Goal: Task Accomplishment & Management: Use online tool/utility

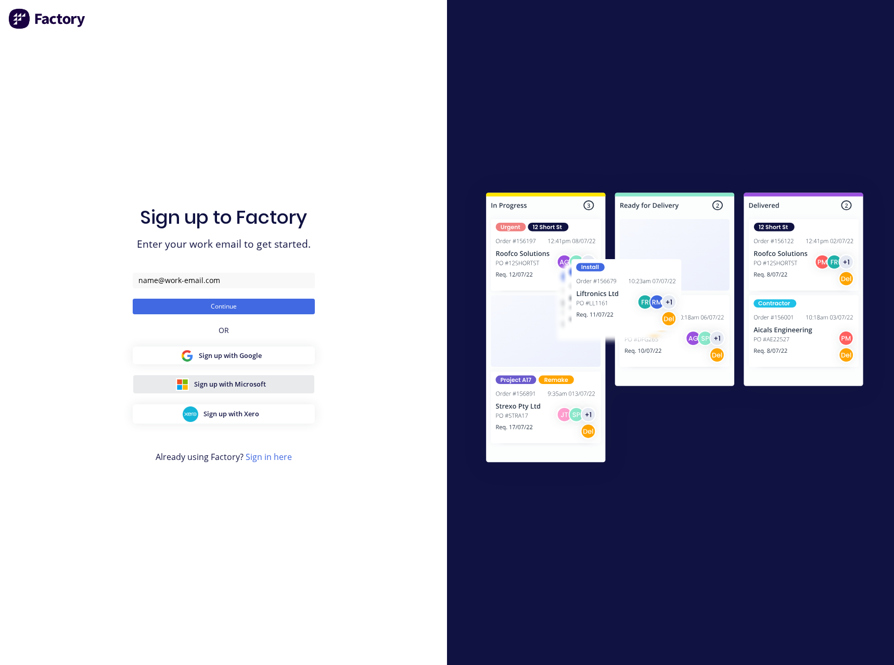
click at [233, 386] on span "Sign up with Microsoft" at bounding box center [230, 384] width 72 height 10
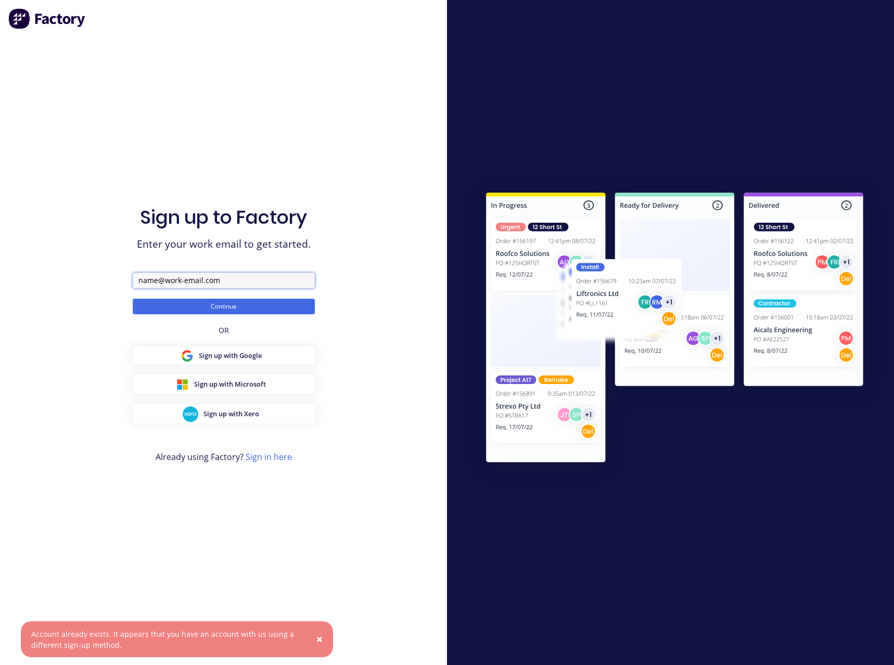
click at [173, 279] on input "text" at bounding box center [224, 281] width 182 height 16
type input "[EMAIL_ADDRESS][DOMAIN_NAME]"
click at [172, 295] on form "[EMAIL_ADDRESS][DOMAIN_NAME] Continue" at bounding box center [224, 294] width 182 height 42
click at [173, 303] on button "Continue" at bounding box center [224, 307] width 182 height 16
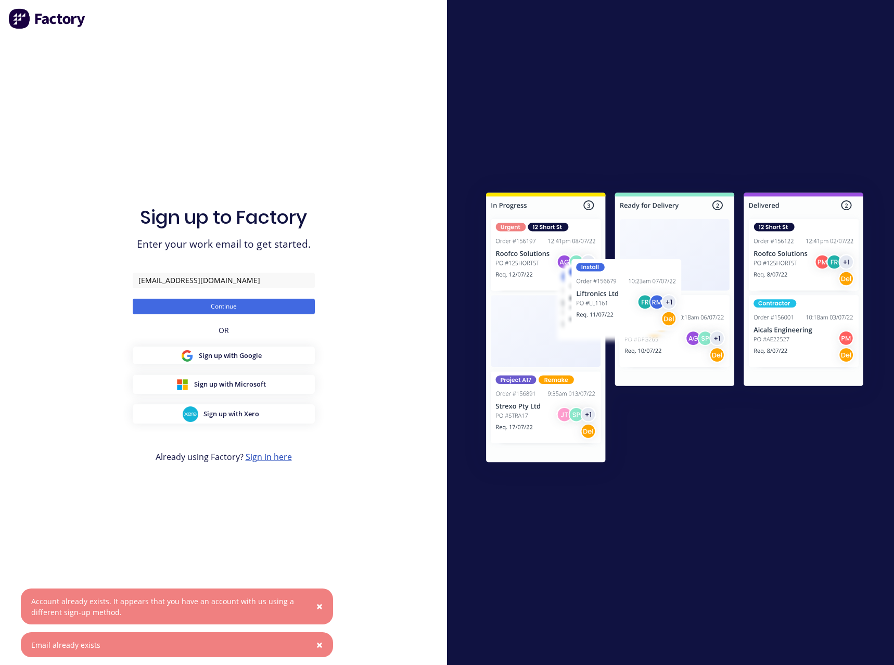
click at [276, 455] on link "Sign in here" at bounding box center [269, 456] width 46 height 11
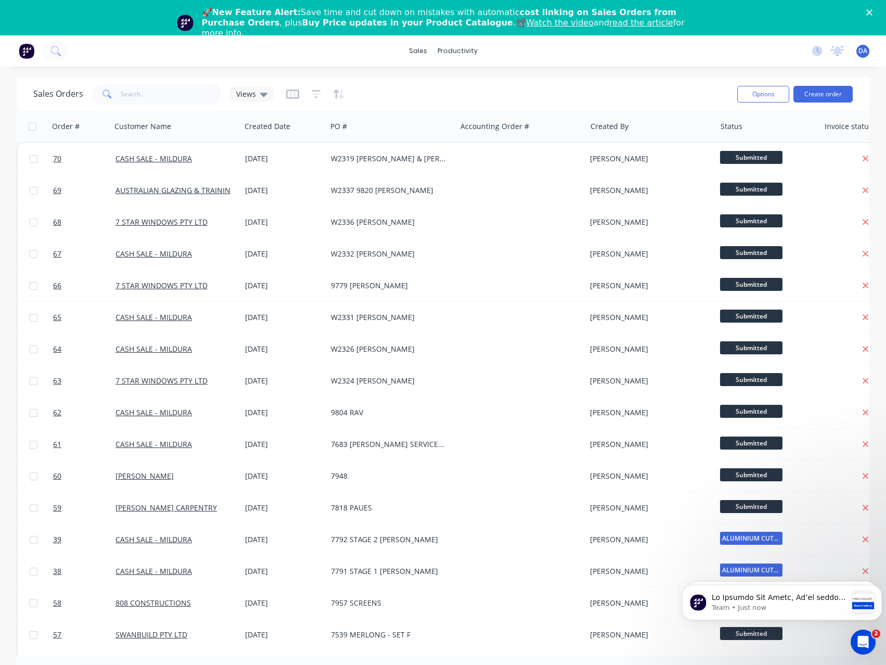
click at [873, 13] on polygon "Close" at bounding box center [870, 12] width 6 height 6
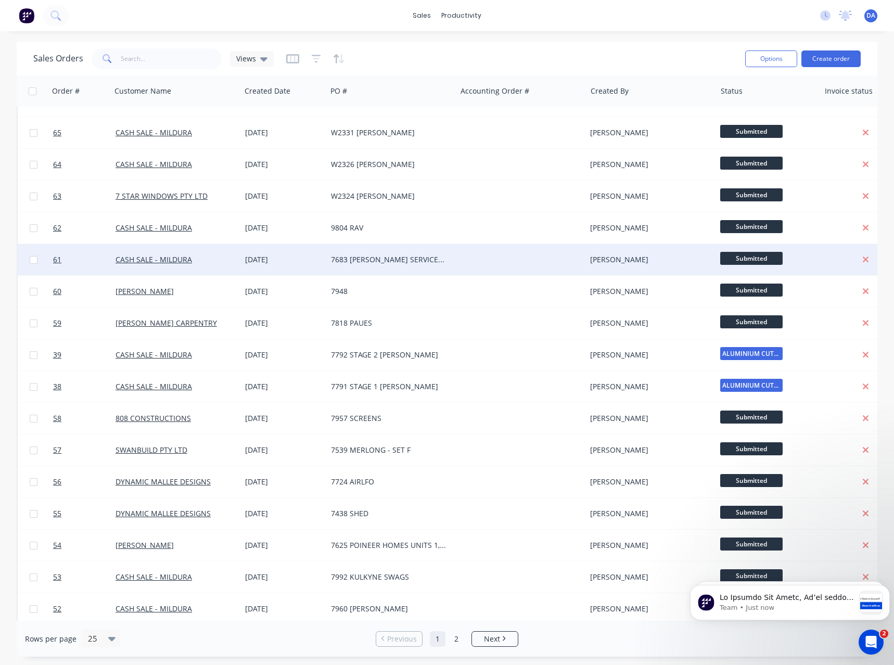
scroll to position [285, 0]
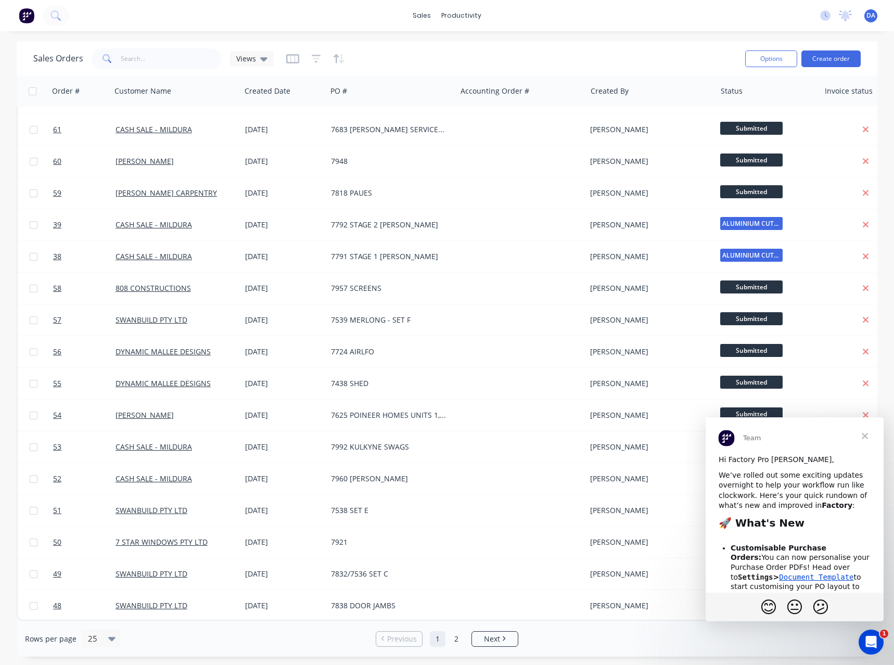
scroll to position [0, 0]
click at [863, 434] on span "Close" at bounding box center [864, 435] width 37 height 37
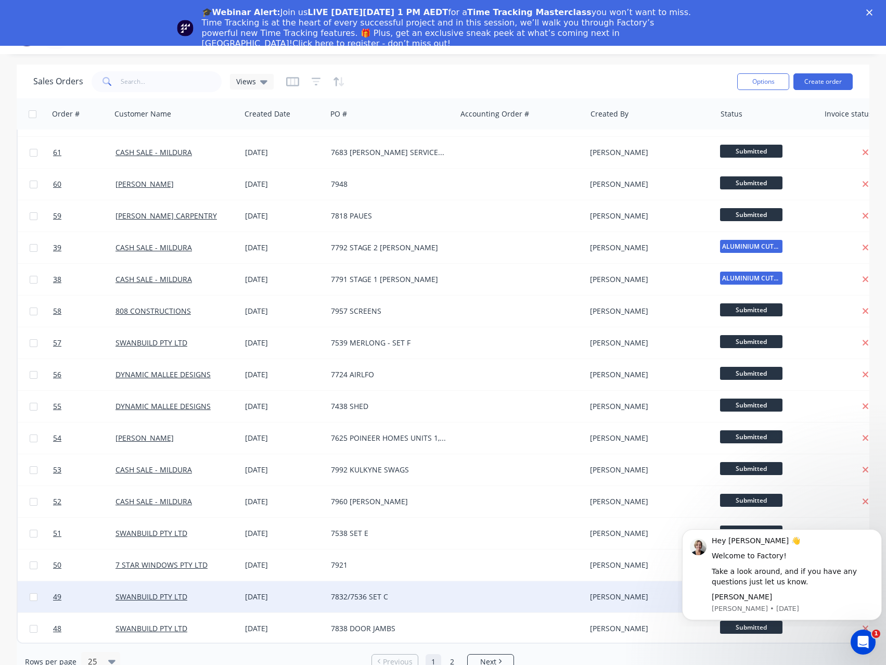
scroll to position [46, 0]
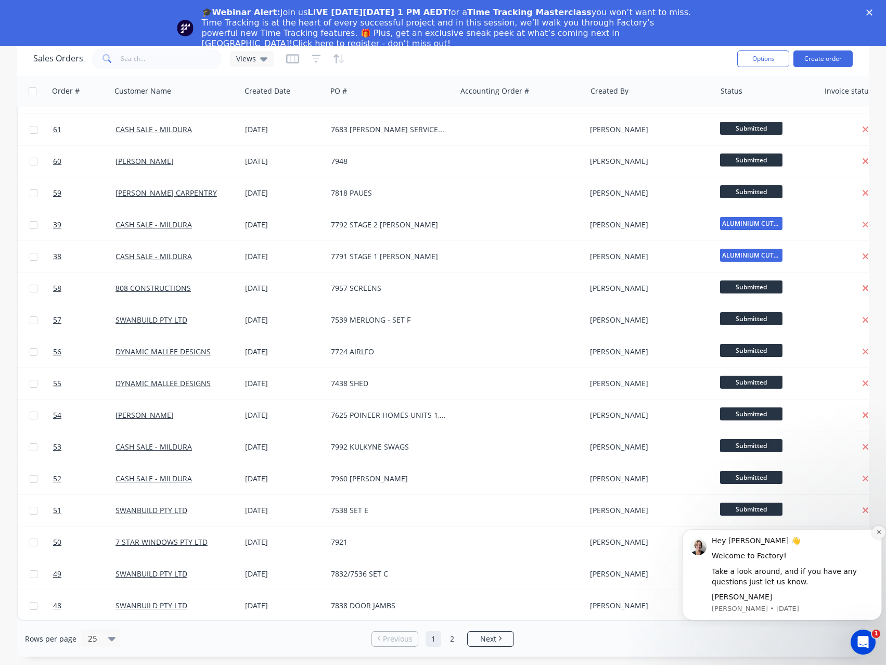
click at [876, 532] on button "Dismiss notification" at bounding box center [879, 533] width 14 height 14
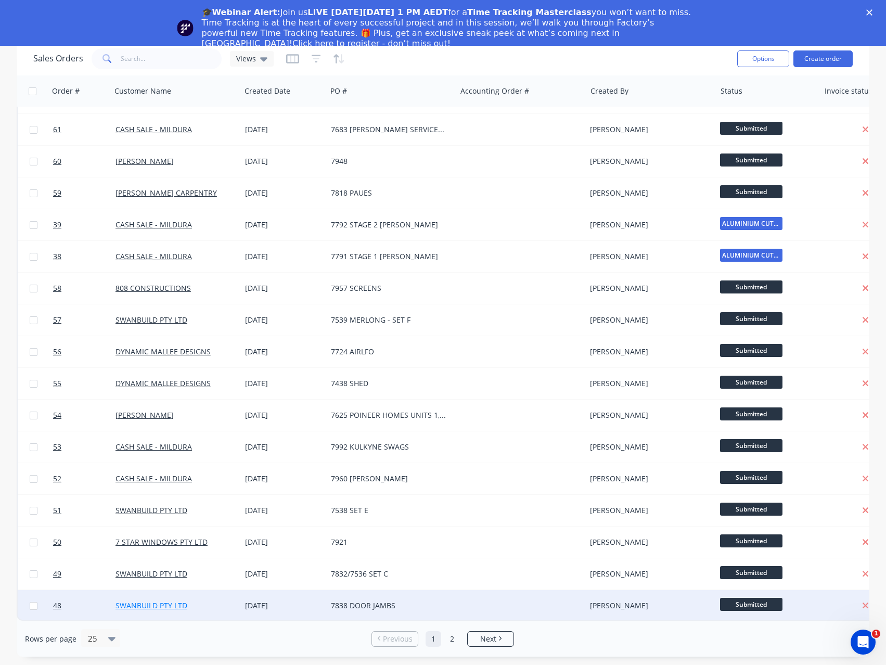
click at [161, 601] on link "SWANBUILD PTY LTD" at bounding box center [152, 606] width 72 height 10
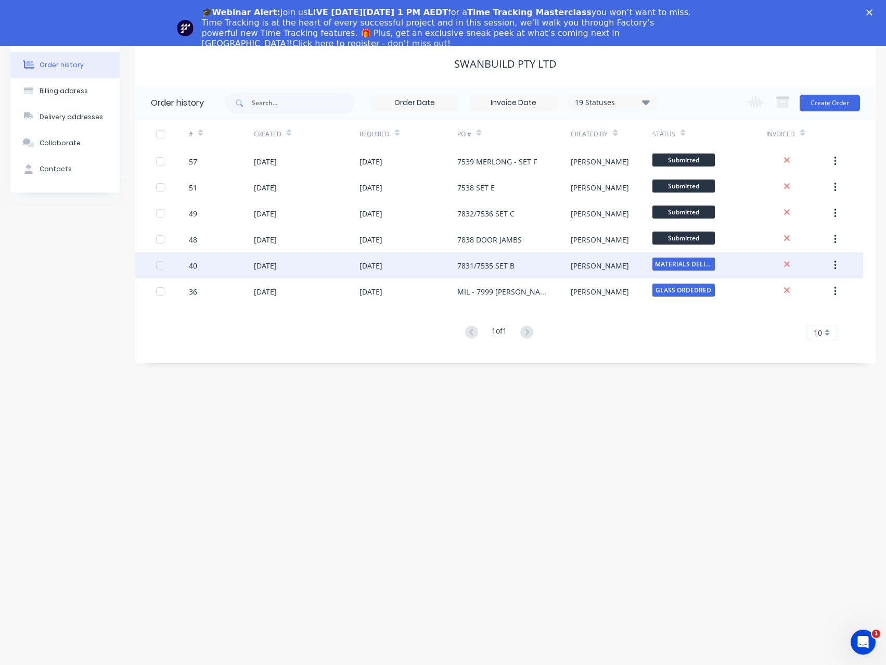
click at [260, 270] on div "01 Oct 2025" at bounding box center [265, 265] width 23 height 11
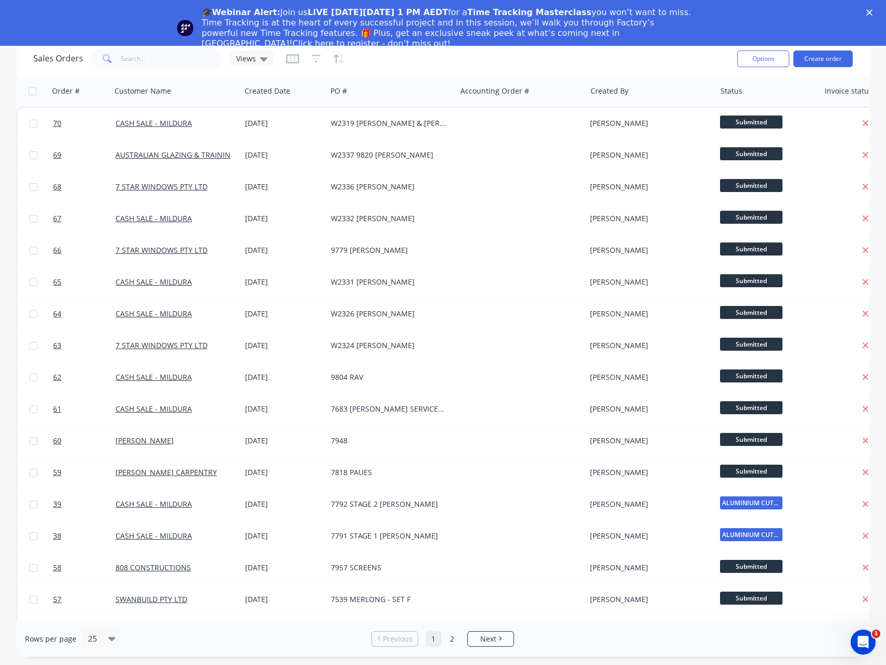
click at [873, 11] on icon "Close" at bounding box center [870, 12] width 6 height 6
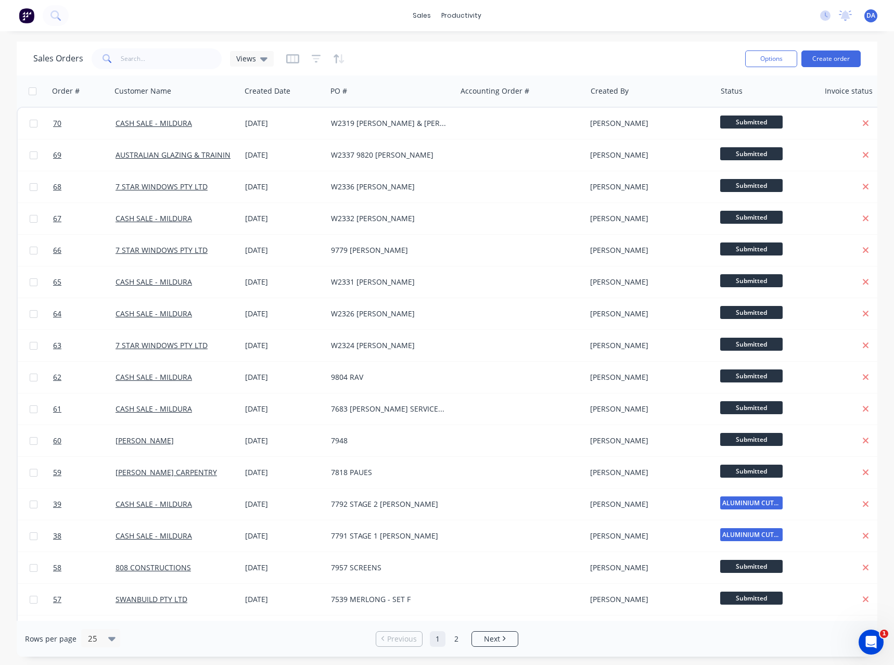
click at [30, 18] on img at bounding box center [27, 16] width 16 height 16
click at [474, 45] on div "Workflow" at bounding box center [483, 49] width 31 height 9
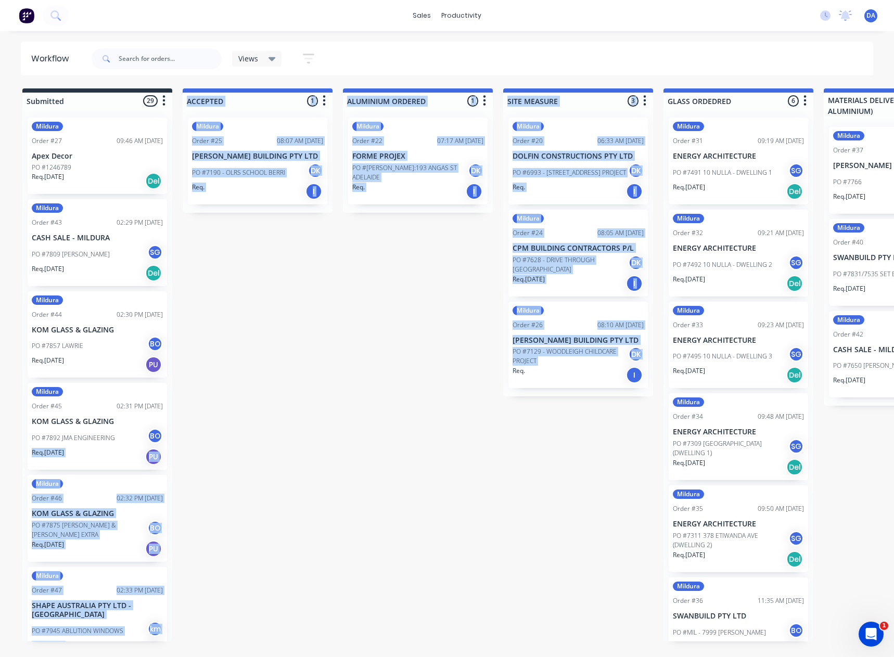
drag, startPoint x: 455, startPoint y: 443, endPoint x: 327, endPoint y: 447, distance: 128.1
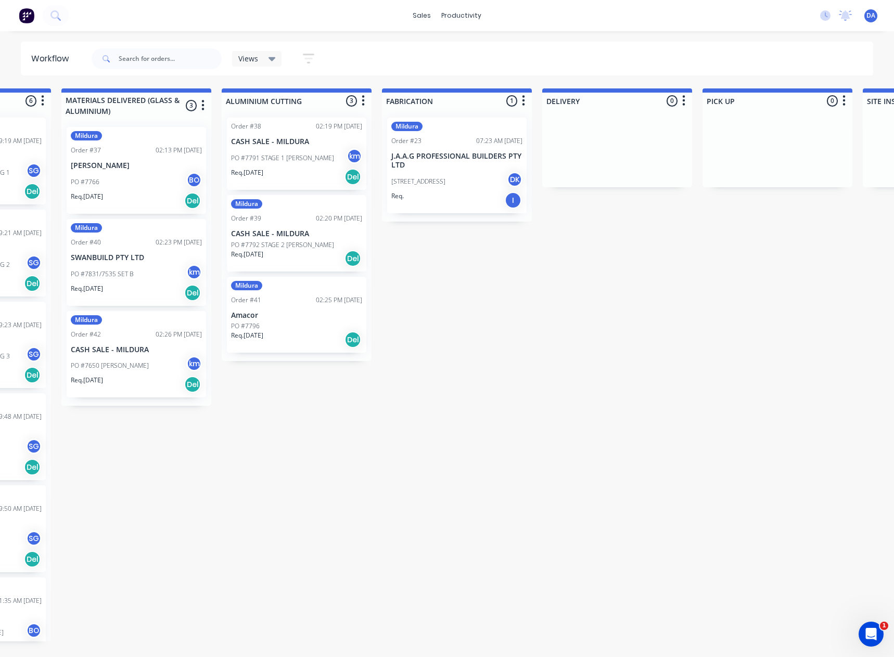
scroll to position [0, 779]
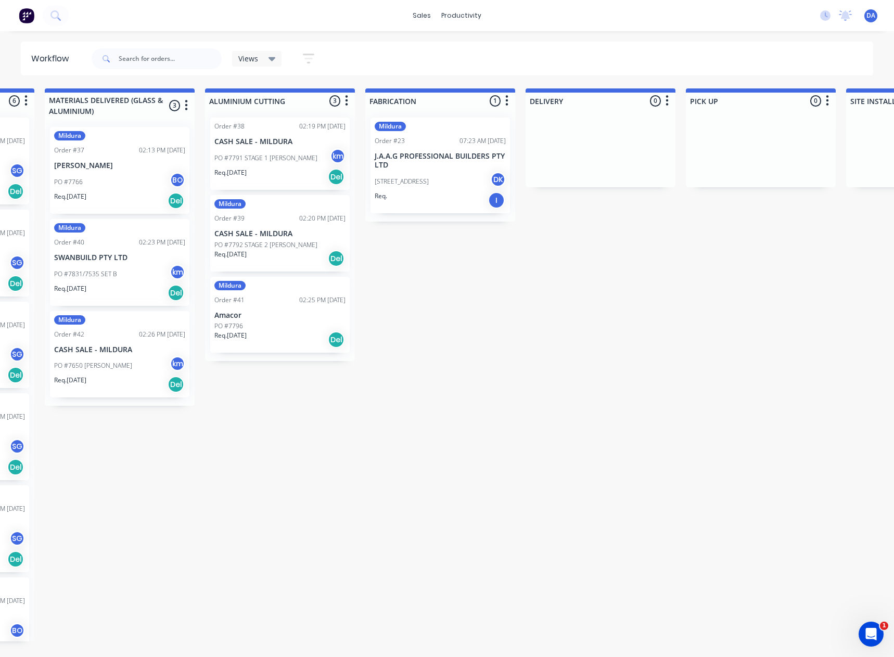
click at [598, 559] on div "Submitted 29 Sort By Created date Required date Order number Customer name Most…" at bounding box center [307, 364] width 2188 height 553
drag, startPoint x: 526, startPoint y: 603, endPoint x: 543, endPoint y: 628, distance: 31.0
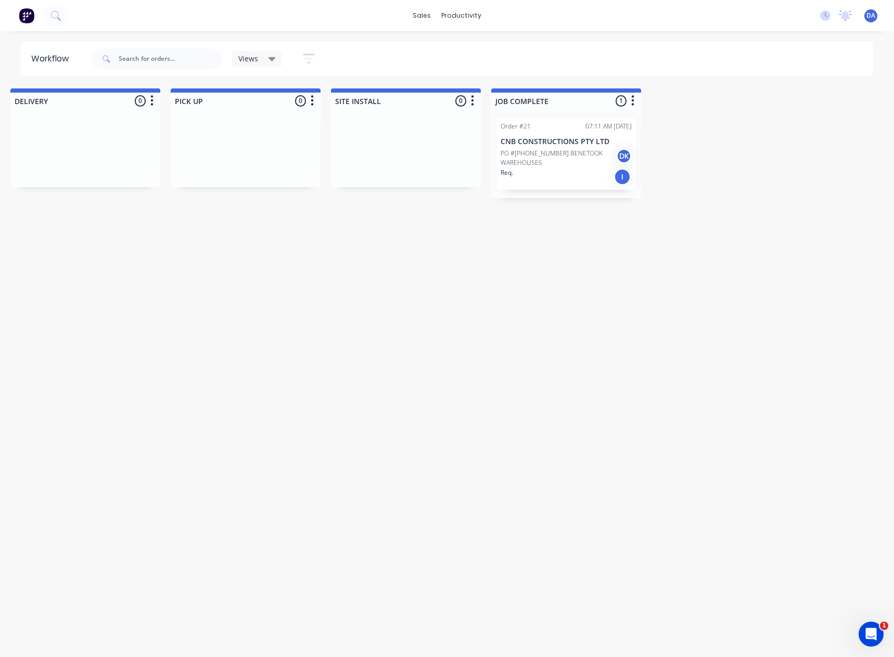
scroll to position [0, 1280]
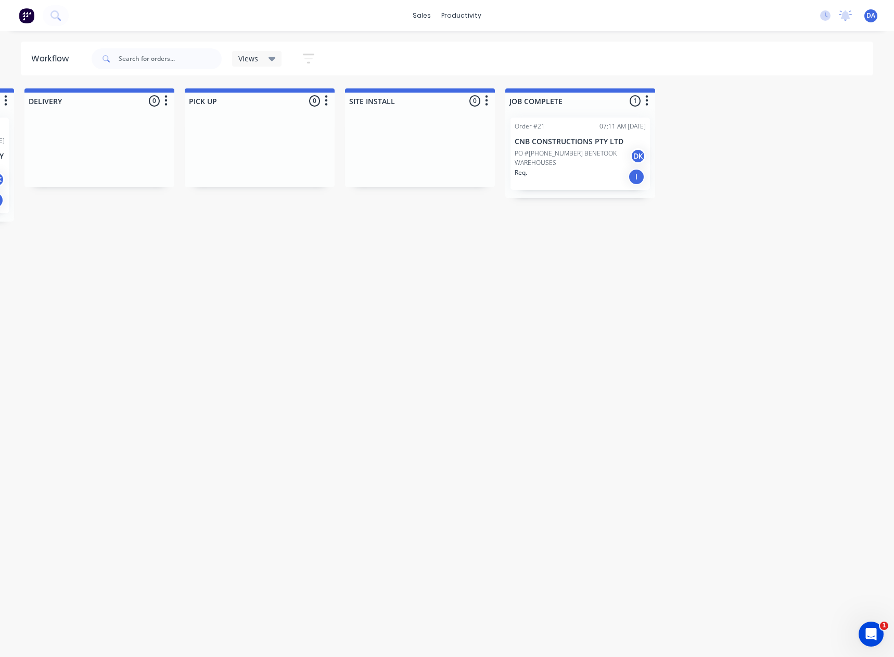
click at [532, 159] on p "PO #7844-601-608 BENETOOK WAREHOUSES" at bounding box center [573, 158] width 116 height 19
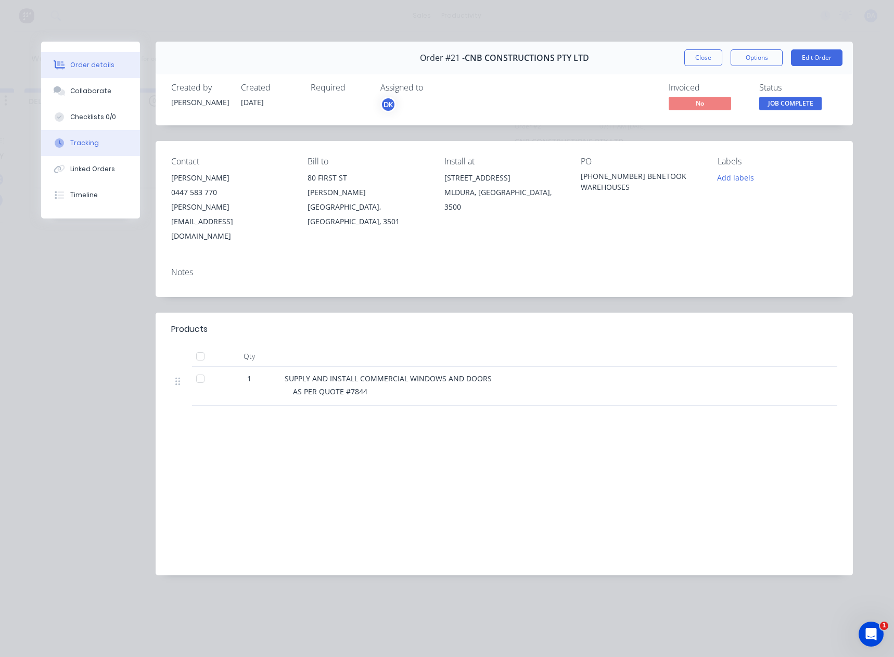
click at [86, 142] on div "Tracking" at bounding box center [84, 142] width 29 height 9
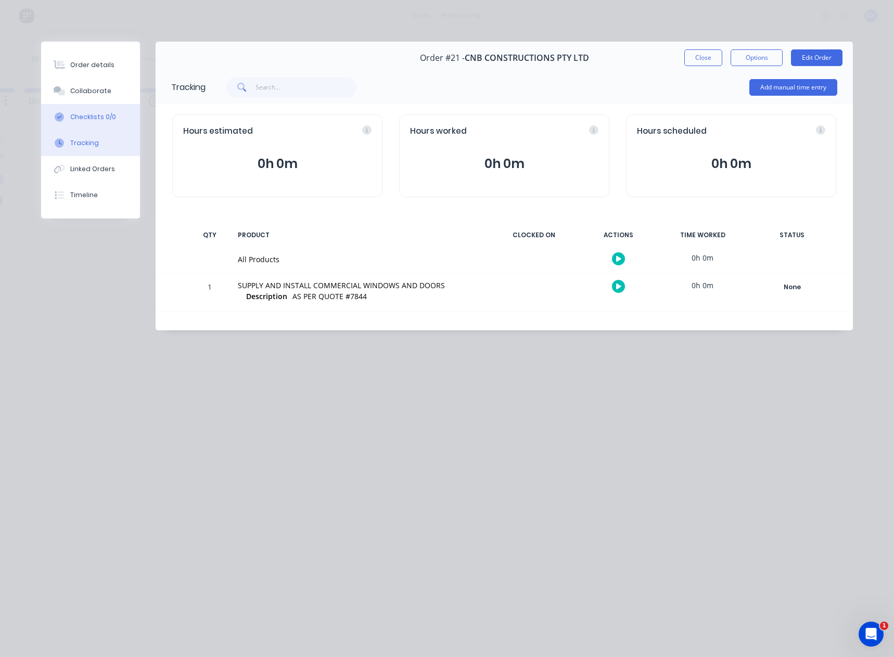
click at [85, 112] on div "Checklists 0/0" at bounding box center [93, 116] width 46 height 9
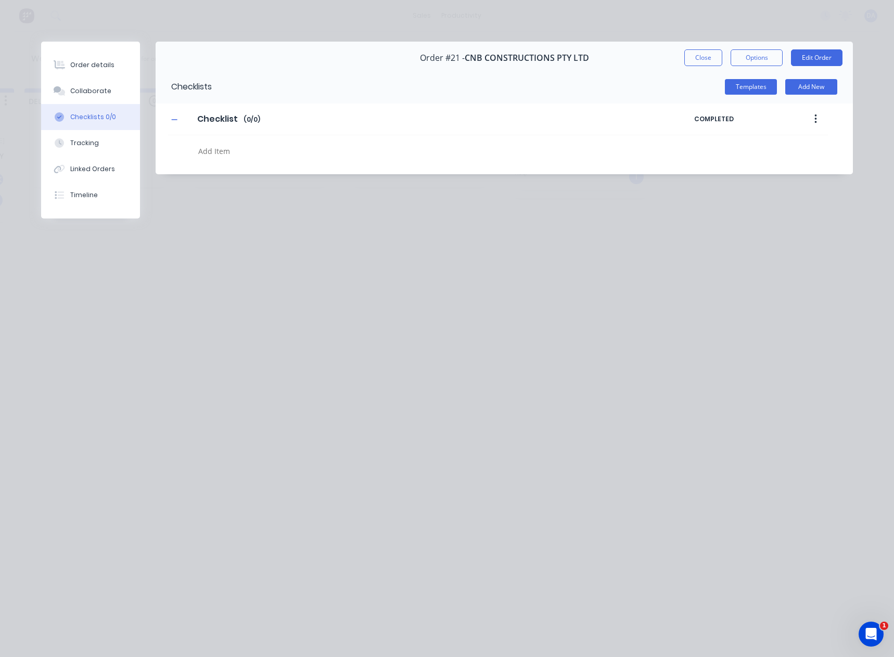
click at [82, 130] on button "Checklists 0/0" at bounding box center [90, 117] width 99 height 26
click at [86, 146] on div "Tracking" at bounding box center [84, 142] width 29 height 9
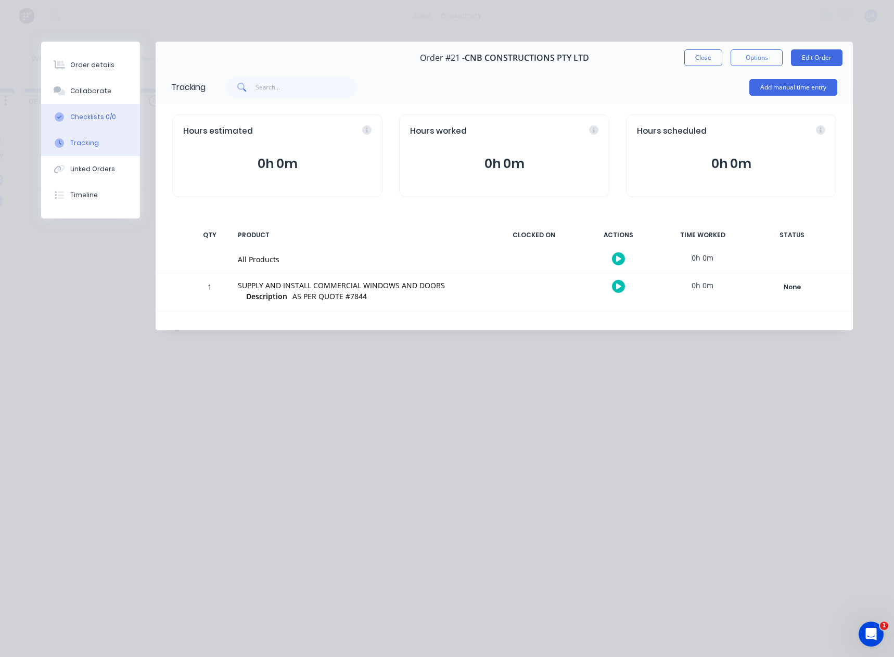
drag, startPoint x: 88, startPoint y: 114, endPoint x: 84, endPoint y: 90, distance: 24.3
click at [88, 113] on div "Checklists 0/0" at bounding box center [93, 116] width 46 height 9
type textarea "x"
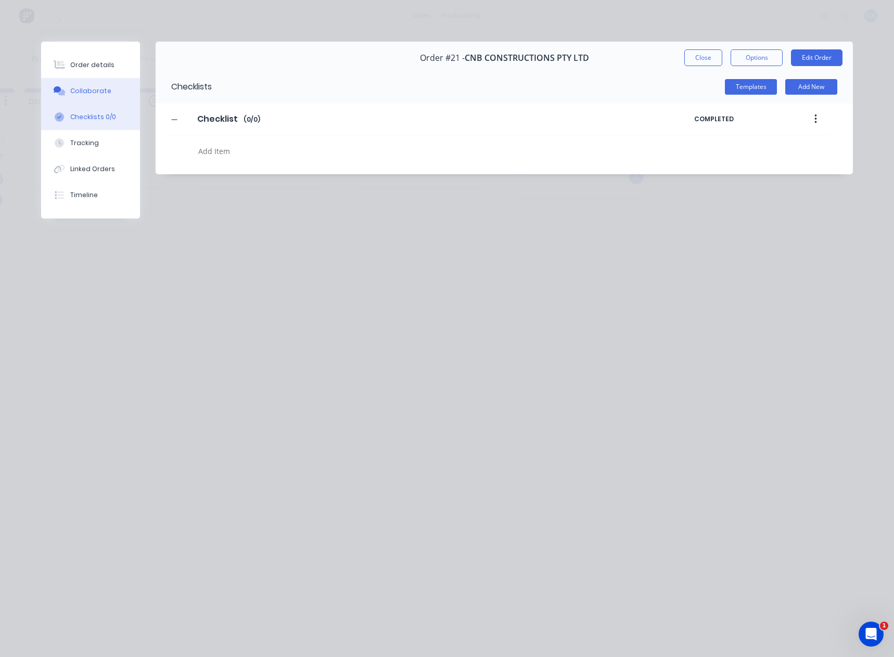
click at [84, 84] on button "Collaborate" at bounding box center [90, 91] width 99 height 26
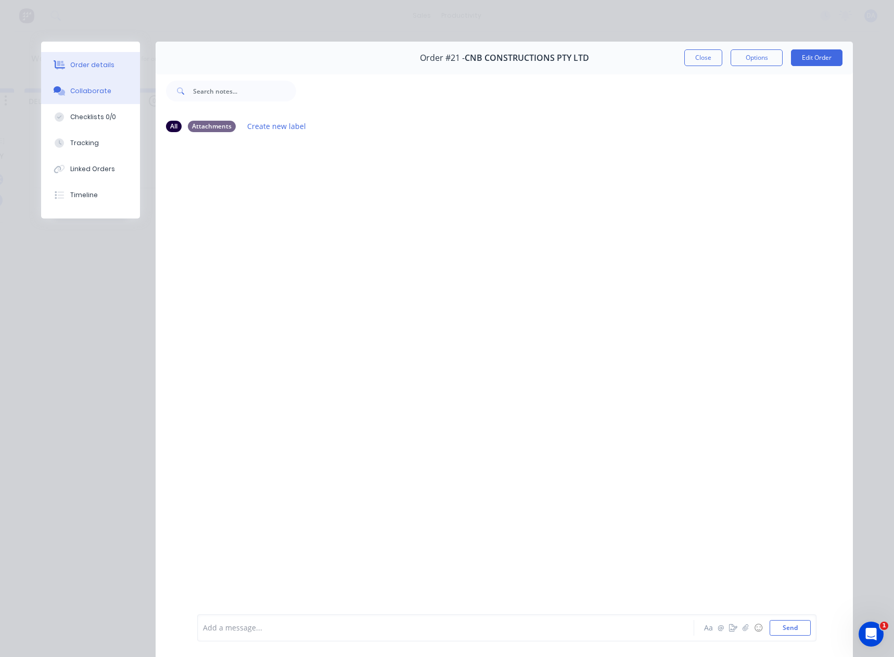
click at [86, 67] on div "Order details" at bounding box center [92, 64] width 44 height 9
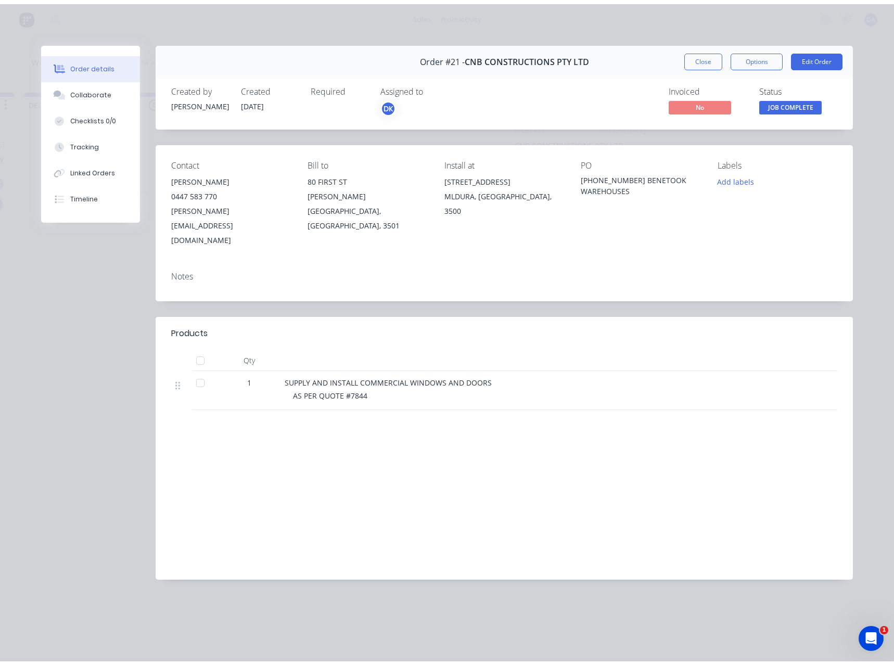
scroll to position [0, 0]
